Goal: Transaction & Acquisition: Obtain resource

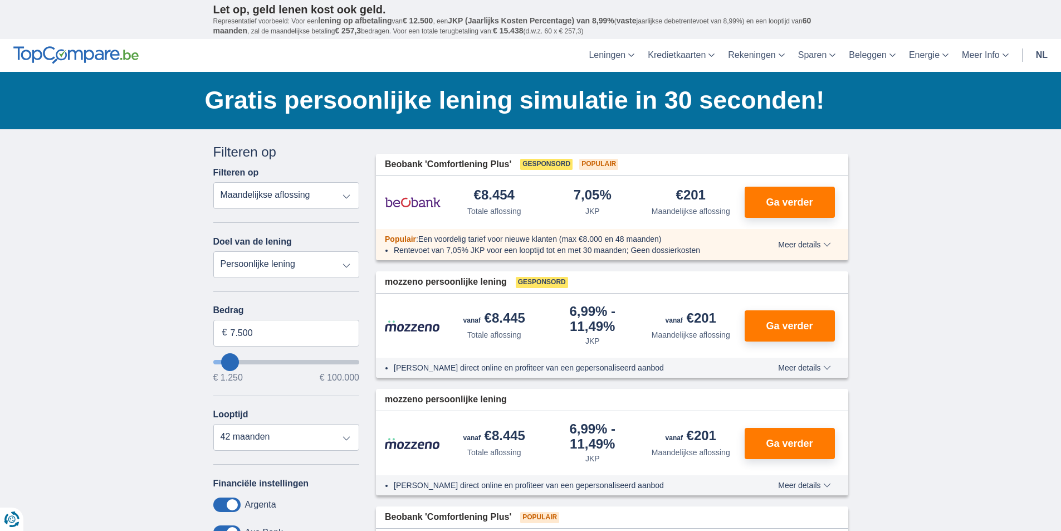
click at [346, 266] on select "Persoonlijke lening Auto Moto / fiets Mobilhome / caravan Renovatie Energie Sch…" at bounding box center [286, 264] width 146 height 27
select select "vehicleLoan"
click at [213, 251] on select "Persoonlijke lening Auto Moto / fiets Mobilhome / caravan Renovatie Energie Sch…" at bounding box center [286, 264] width 146 height 27
select select "3-4"
type input "15.000"
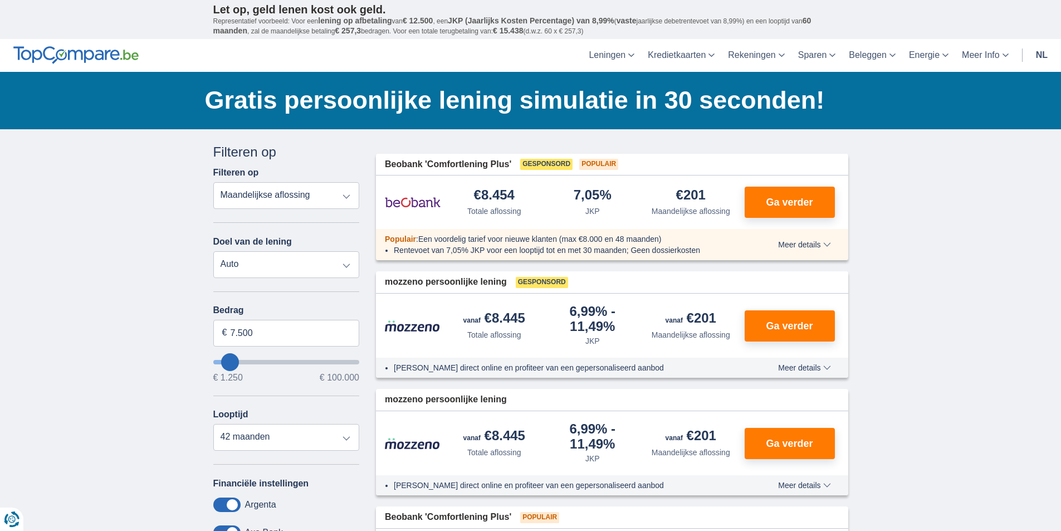
type input "15250"
select select "60"
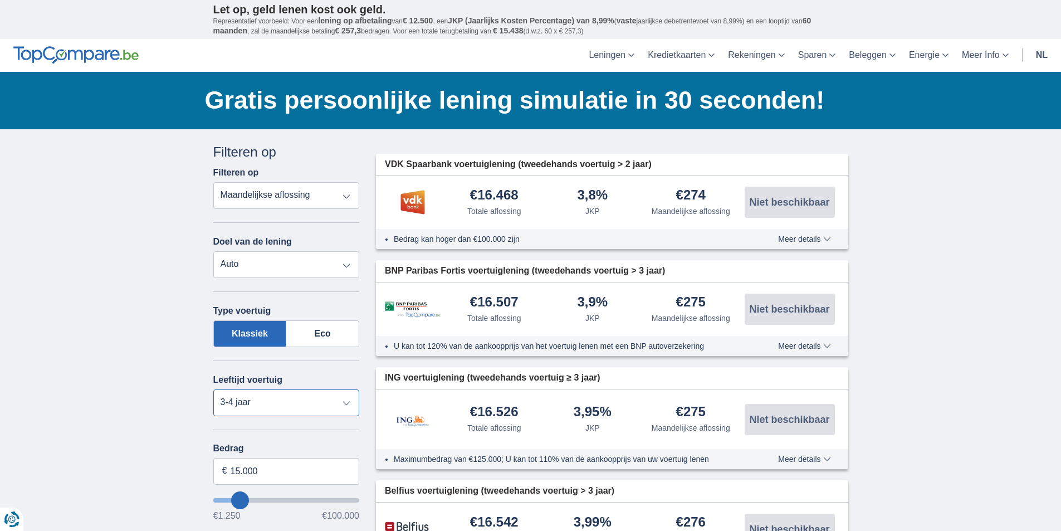
click at [347, 404] on select "Nieuw 0-1 jaar 1-2 jaar 2-3 jaar 3-4 jaar 4-5 jaar 5+ jaar" at bounding box center [286, 402] width 146 height 27
select select "new"
click at [213, 389] on select "Nieuw 0-1 jaar 1-2 jaar 2-3 jaar 3-4 jaar 4-5 jaar 5+ jaar" at bounding box center [286, 402] width 146 height 27
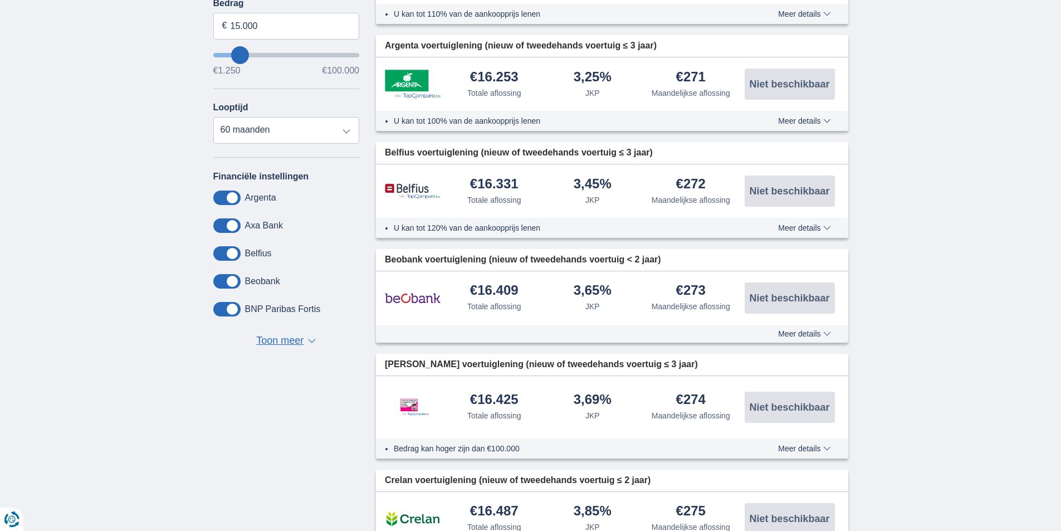
scroll to position [446, 0]
click at [277, 342] on span "Toon meer" at bounding box center [279, 340] width 47 height 14
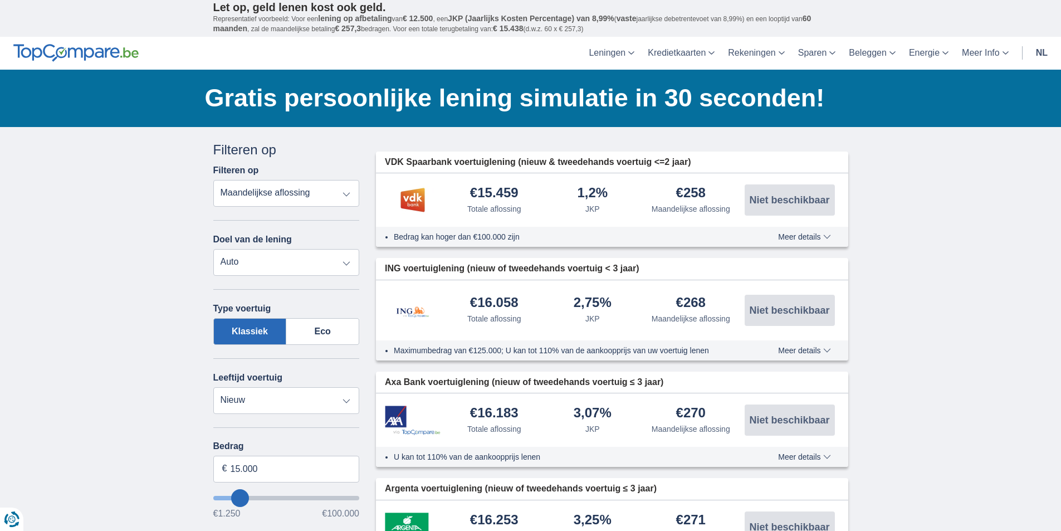
scroll to position [0, 0]
